Goal: Navigation & Orientation: Find specific page/section

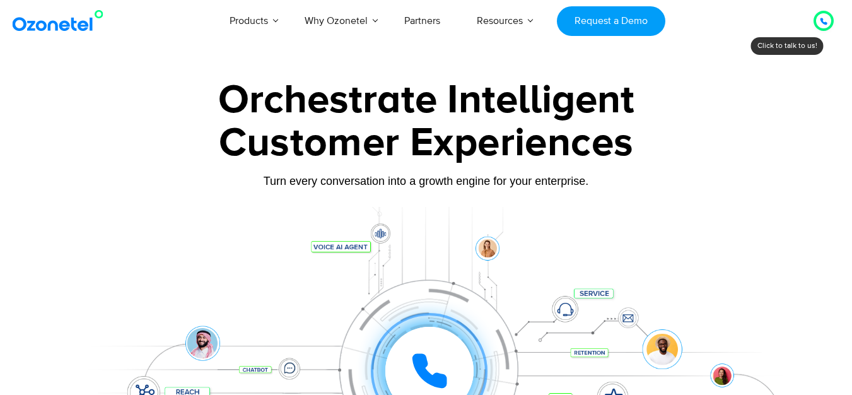
click at [52, 18] on img at bounding box center [60, 20] width 102 height 23
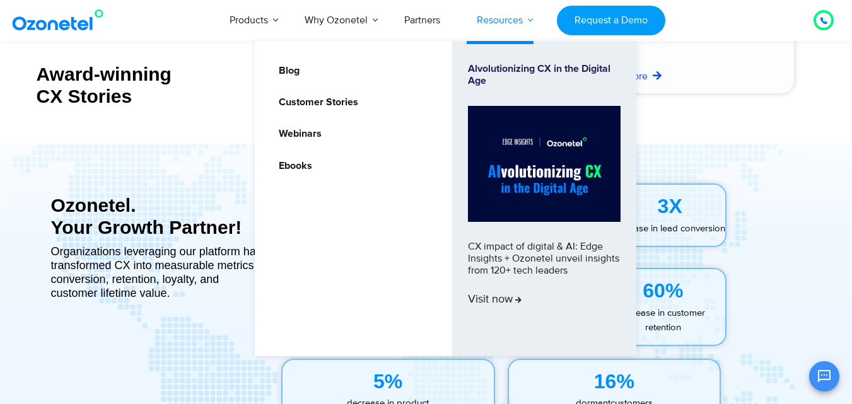
scroll to position [5434, 0]
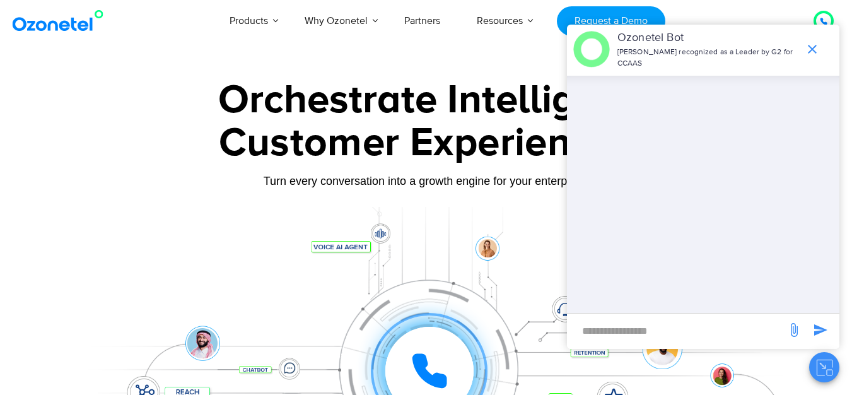
click at [640, 322] on input "new-msg-input" at bounding box center [676, 330] width 207 height 21
click at [816, 43] on icon "end chat or minimize" at bounding box center [812, 49] width 15 height 15
